Goal: Understand process/instructions: Learn how to perform a task or action

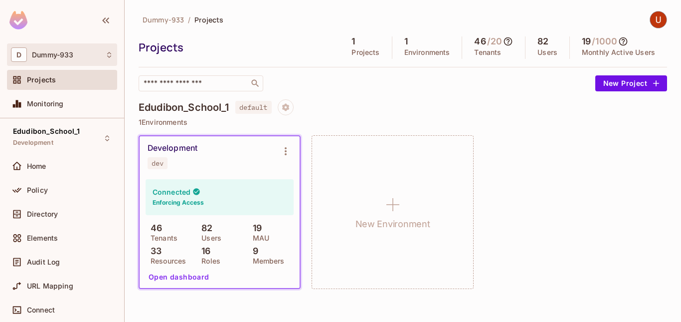
click at [108, 56] on icon at bounding box center [109, 55] width 8 height 8
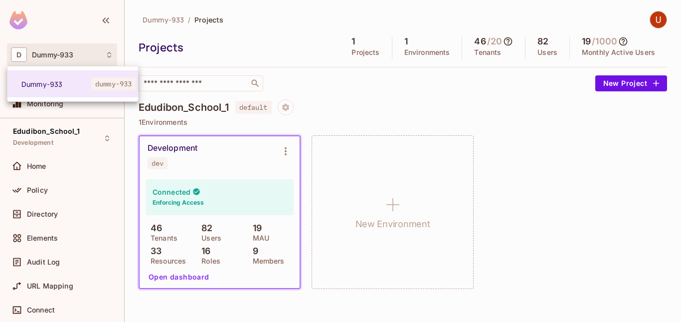
click at [246, 58] on div at bounding box center [340, 161] width 681 height 322
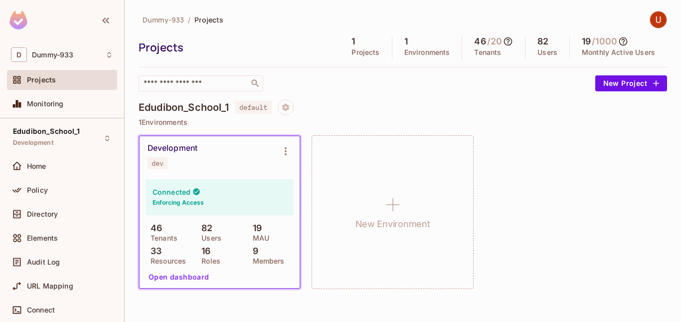
click at [198, 150] on div "Development dev" at bounding box center [212, 156] width 128 height 26
click at [42, 141] on span "Development" at bounding box center [33, 143] width 40 height 8
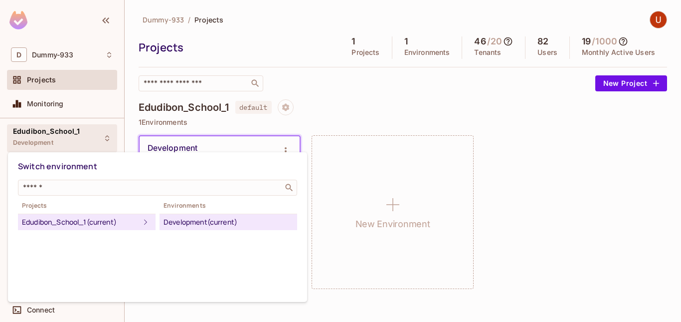
click at [30, 132] on div at bounding box center [340, 161] width 681 height 322
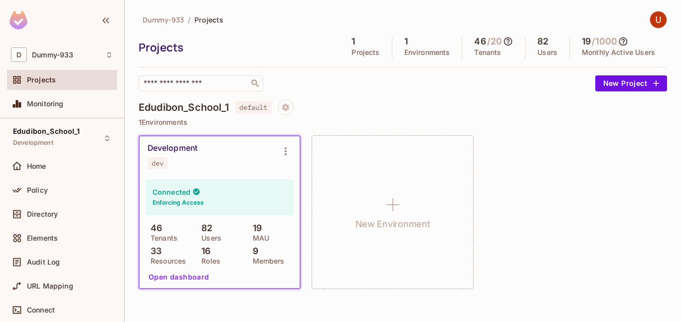
click at [30, 132] on span "Edudibon_School_1" at bounding box center [46, 131] width 67 height 8
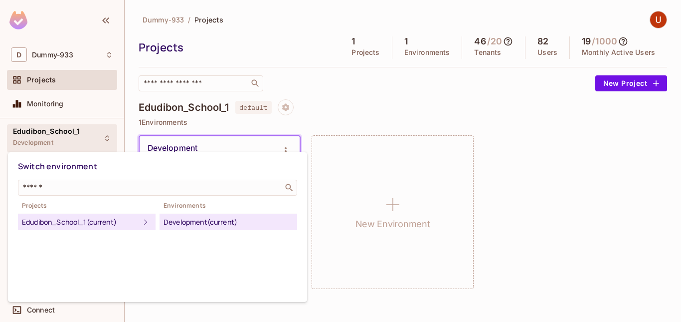
click at [37, 134] on div at bounding box center [340, 161] width 681 height 322
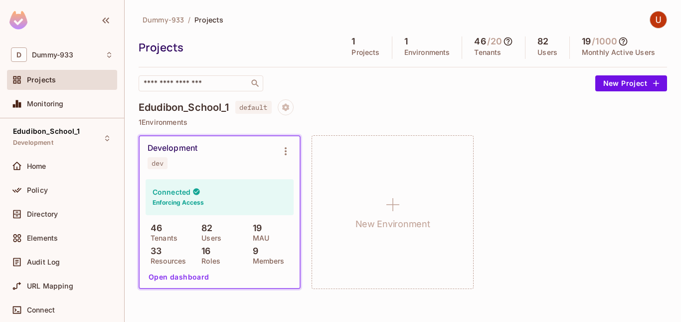
click at [37, 134] on span "Edudibon_School_1" at bounding box center [46, 131] width 67 height 8
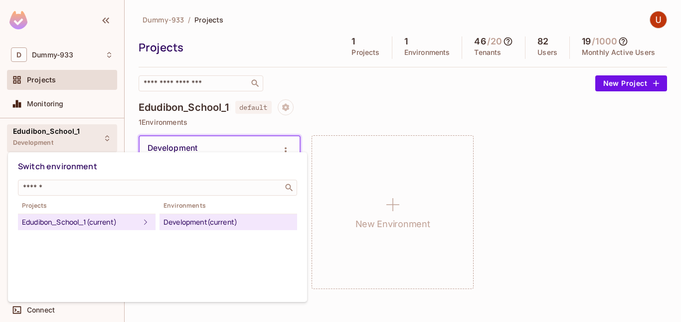
click at [140, 222] on icon at bounding box center [146, 222] width 12 height 12
click at [140, 224] on icon at bounding box center [146, 222] width 12 height 12
click at [237, 222] on div "Development (current)" at bounding box center [229, 222] width 130 height 12
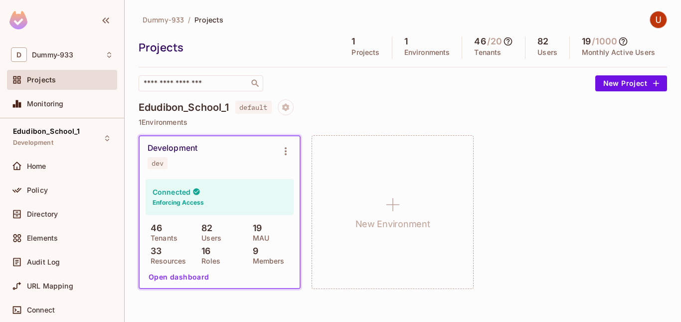
click at [214, 172] on div "Development dev" at bounding box center [220, 156] width 160 height 40
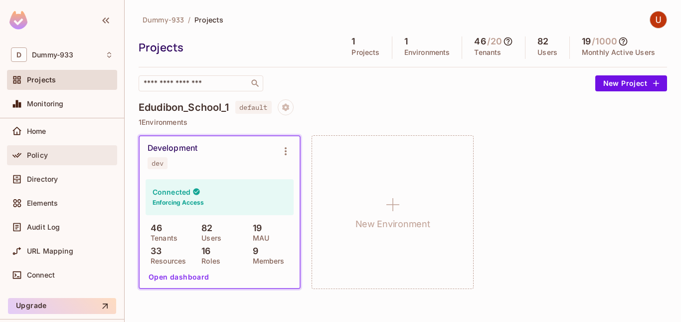
scroll to position [64, 0]
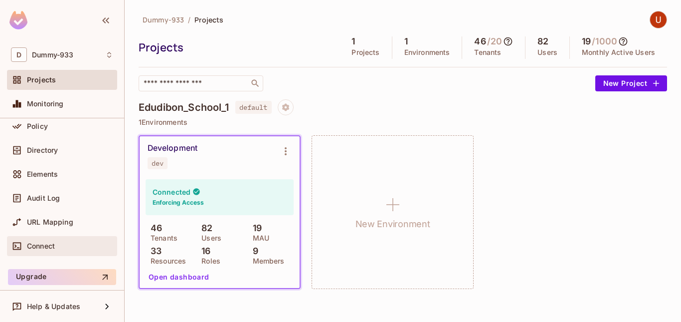
click at [42, 244] on span "Connect" at bounding box center [41, 246] width 28 height 8
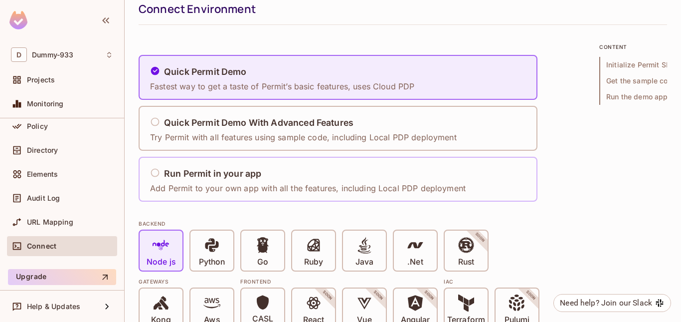
scroll to position [36, 0]
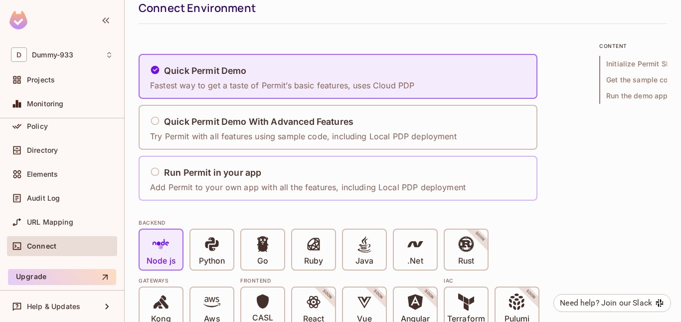
click at [152, 177] on div "Run Permit in your app" at bounding box center [308, 173] width 316 height 12
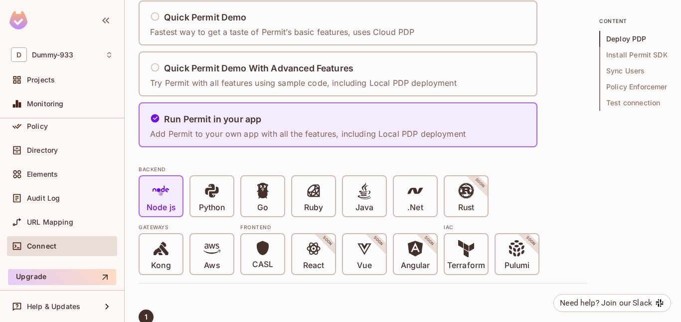
scroll to position [0, 0]
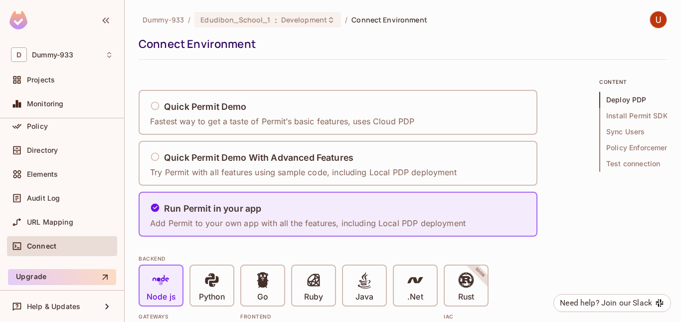
click at [105, 20] on icon "button" at bounding box center [106, 20] width 12 height 12
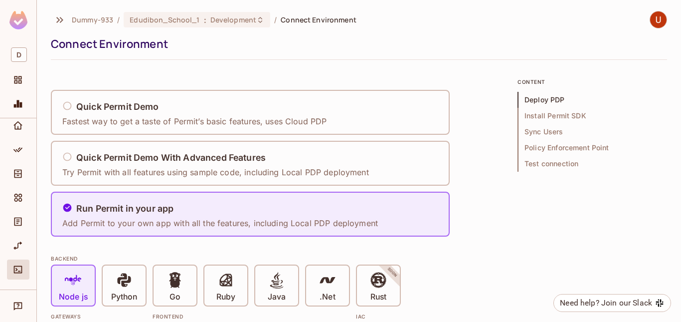
scroll to position [8, 0]
click at [55, 22] on icon "button" at bounding box center [60, 20] width 12 height 12
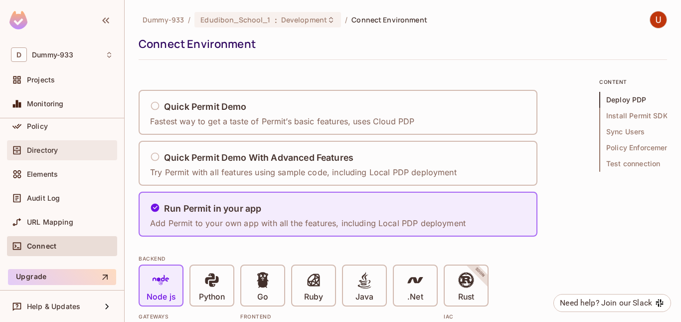
scroll to position [0, 0]
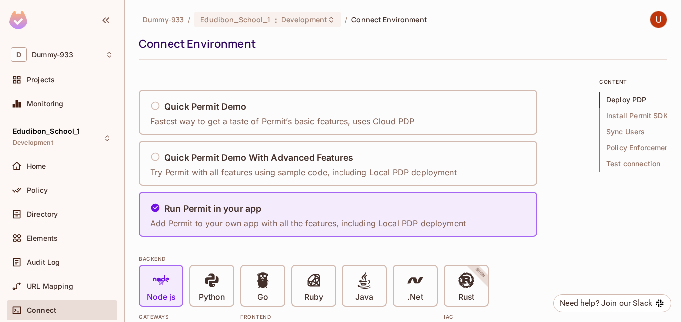
click at [650, 17] on img at bounding box center [658, 19] width 16 height 16
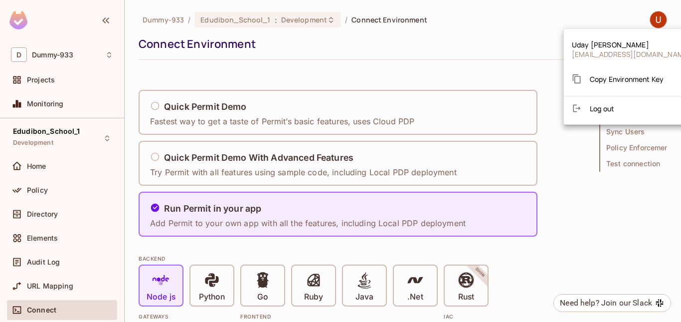
click at [648, 17] on div at bounding box center [340, 161] width 681 height 322
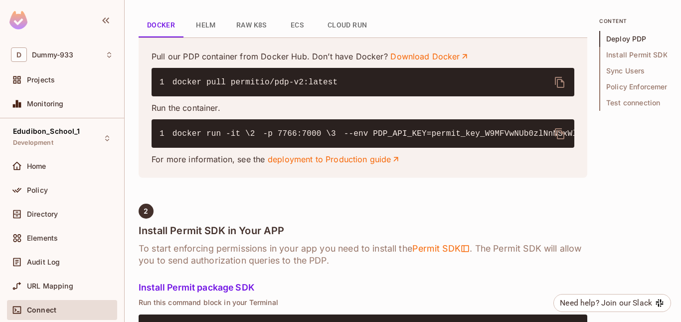
scroll to position [476, 0]
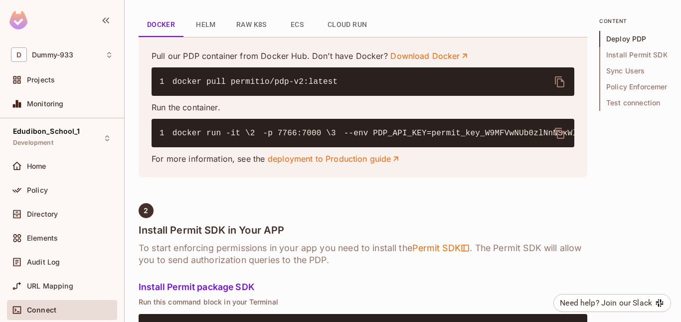
click at [567, 131] on button "delete" at bounding box center [560, 133] width 24 height 24
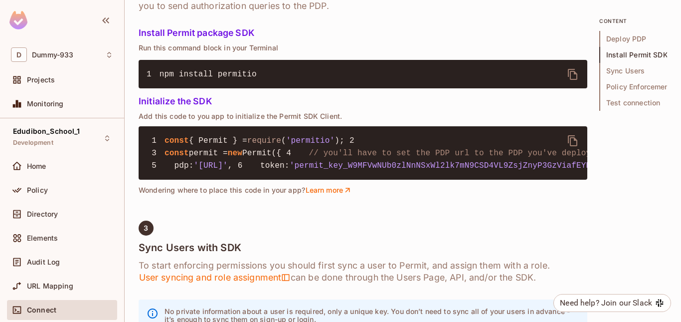
scroll to position [731, 0]
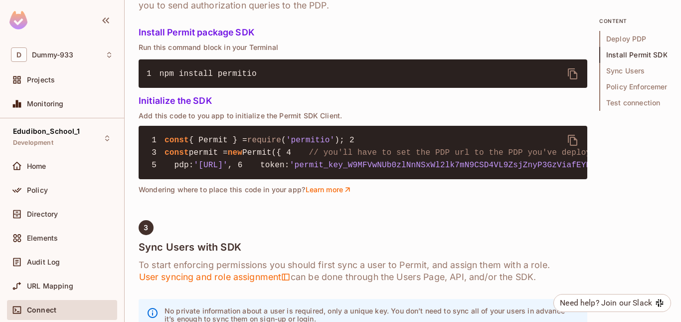
click at [571, 79] on icon "delete" at bounding box center [572, 73] width 9 height 11
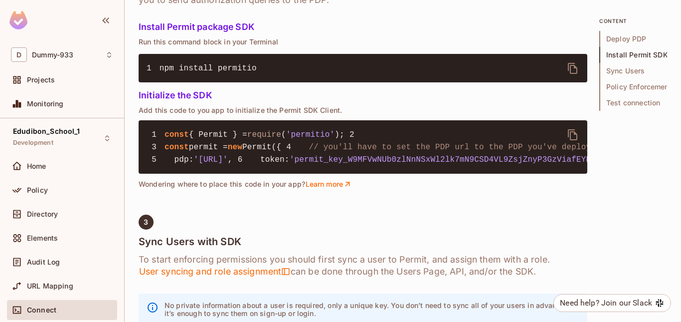
scroll to position [723, 0]
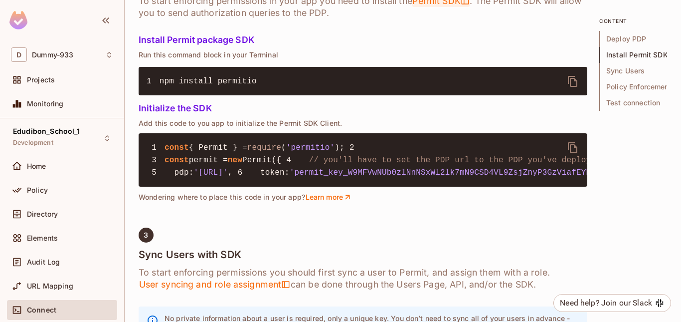
click at [430, 7] on span "Permit SDK" at bounding box center [441, 1] width 58 height 12
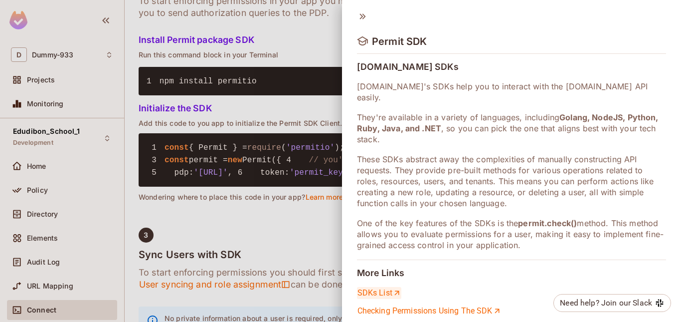
click at [380, 287] on link "SDKs List" at bounding box center [379, 293] width 44 height 12
click at [322, 62] on div at bounding box center [340, 161] width 681 height 322
